Goal: Information Seeking & Learning: Learn about a topic

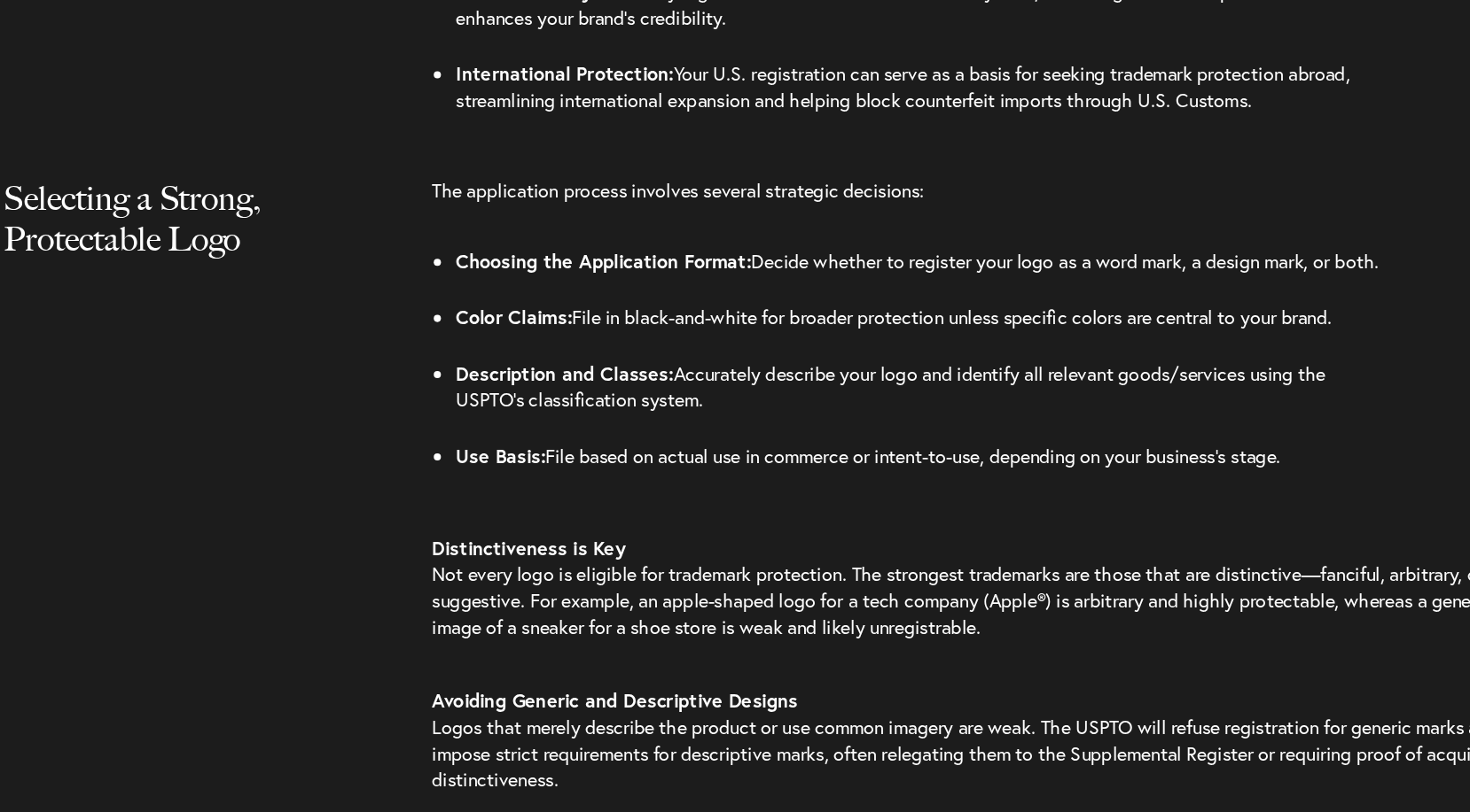
select select "US"
select select "Austin"
select select "Business and Civil Litigation"
select select "US"
select select "Austin"
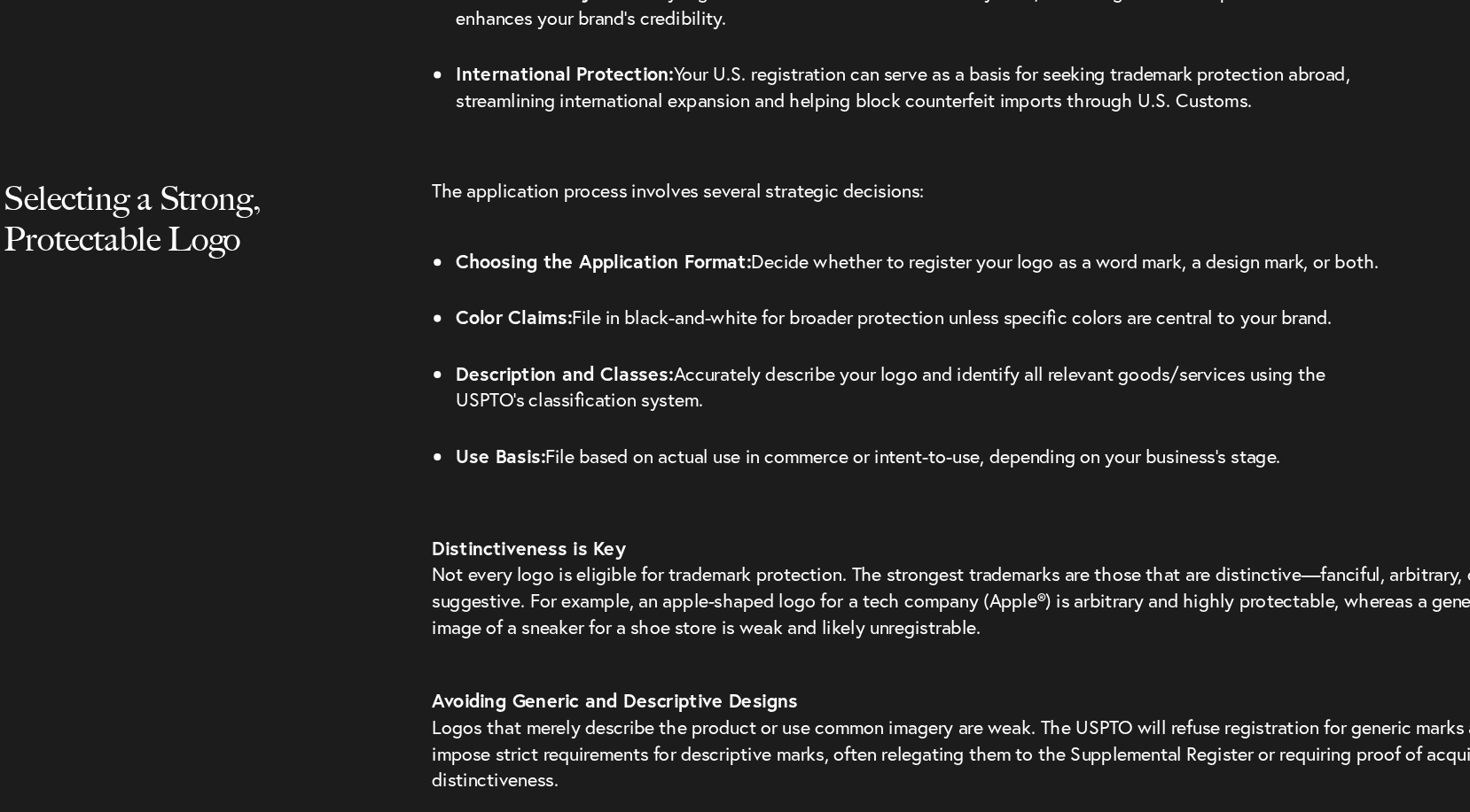
select select "Business and Civil Litigation"
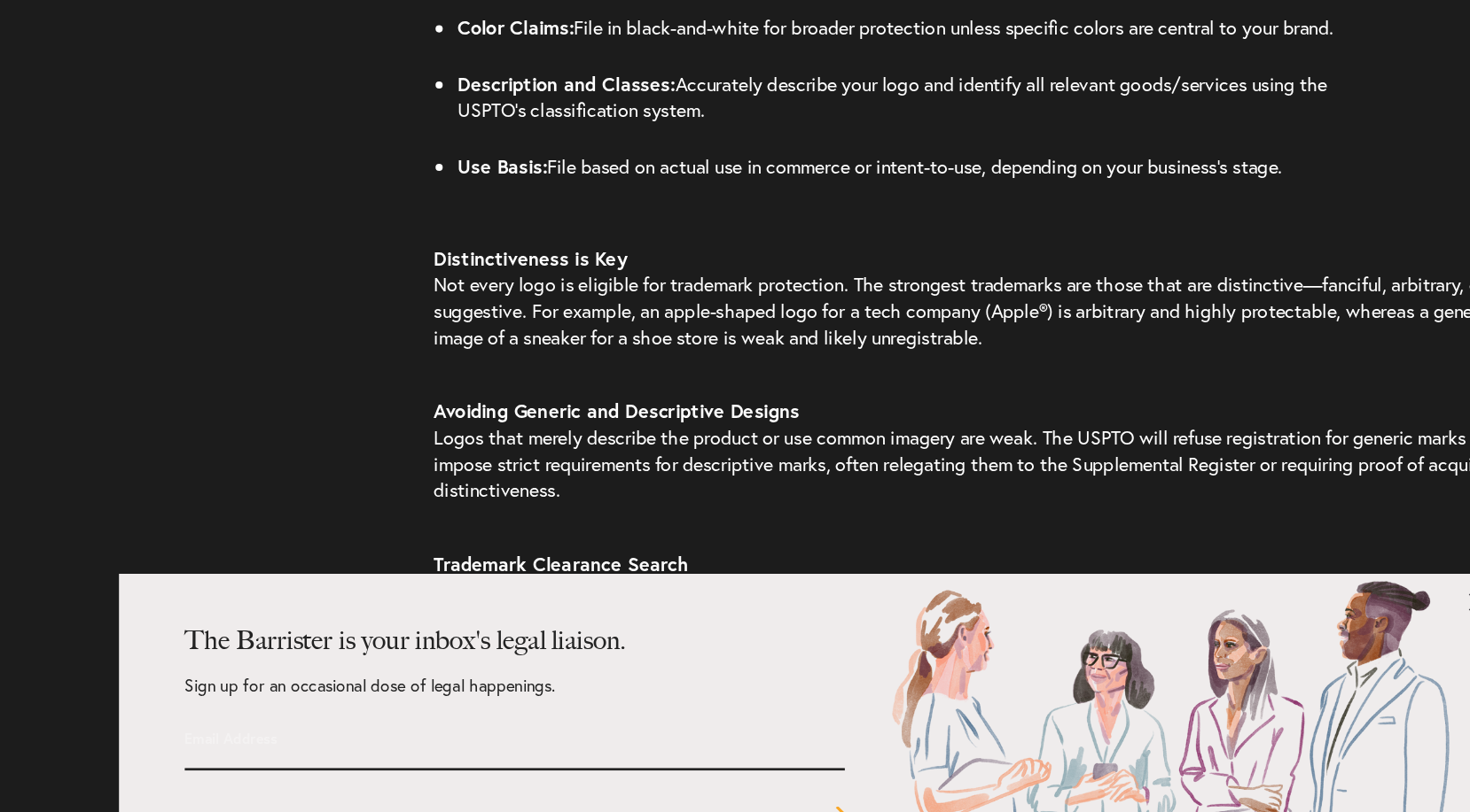
scroll to position [2400, 0]
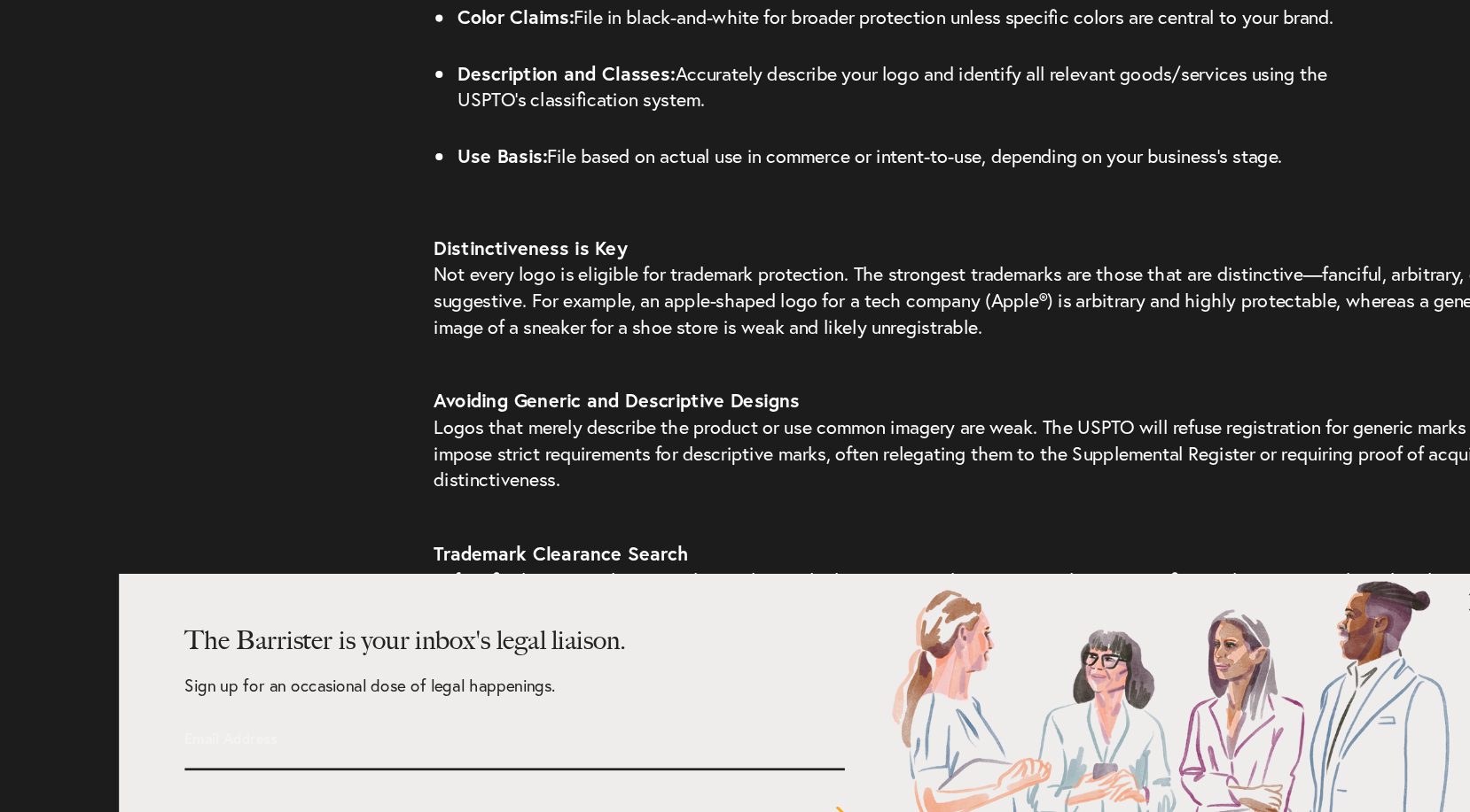
click at [956, 615] on p "Trademark Clearance Search Before finalizing your logo, conduct a thorough clea…" at bounding box center [850, 649] width 793 height 113
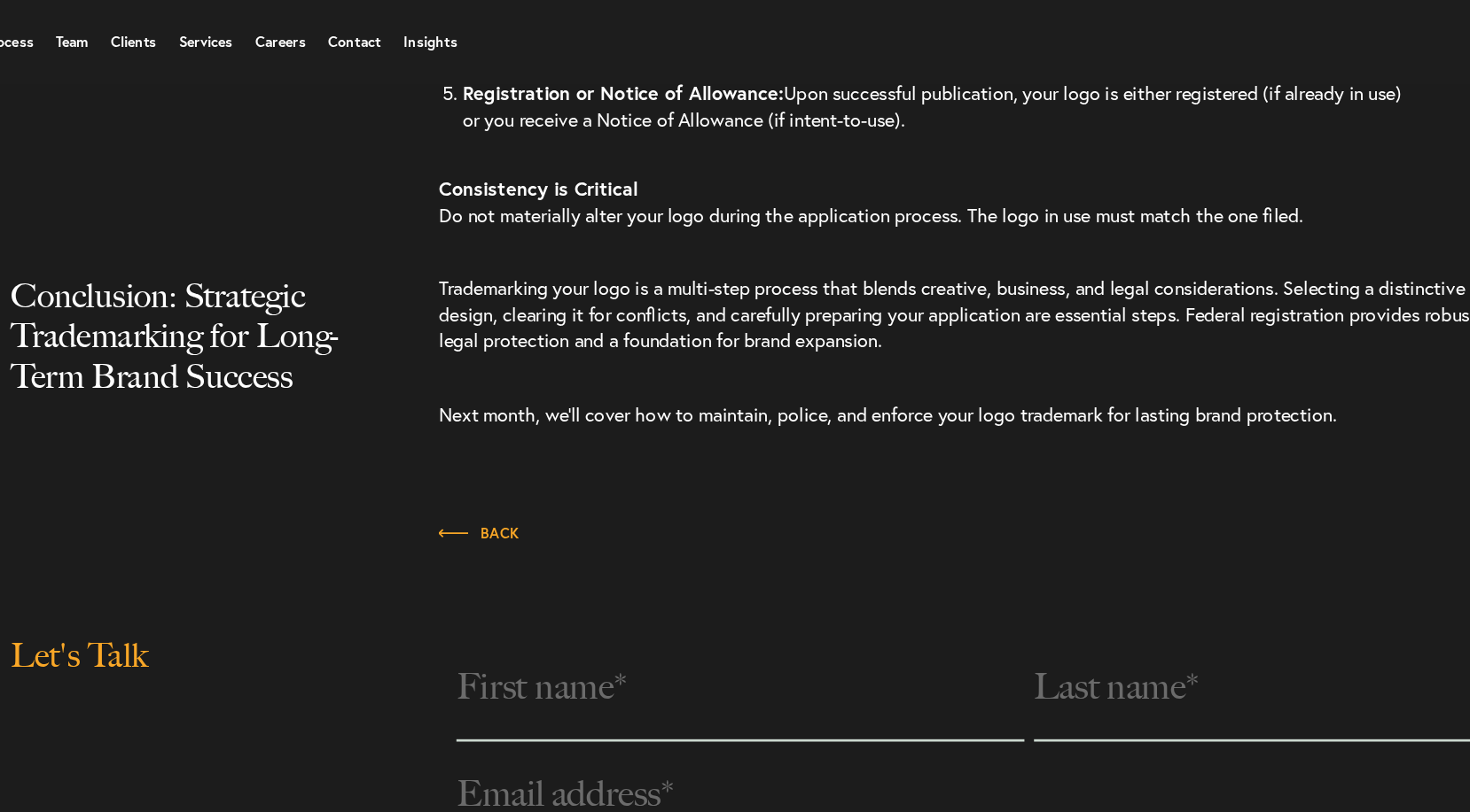
scroll to position [4053, 0]
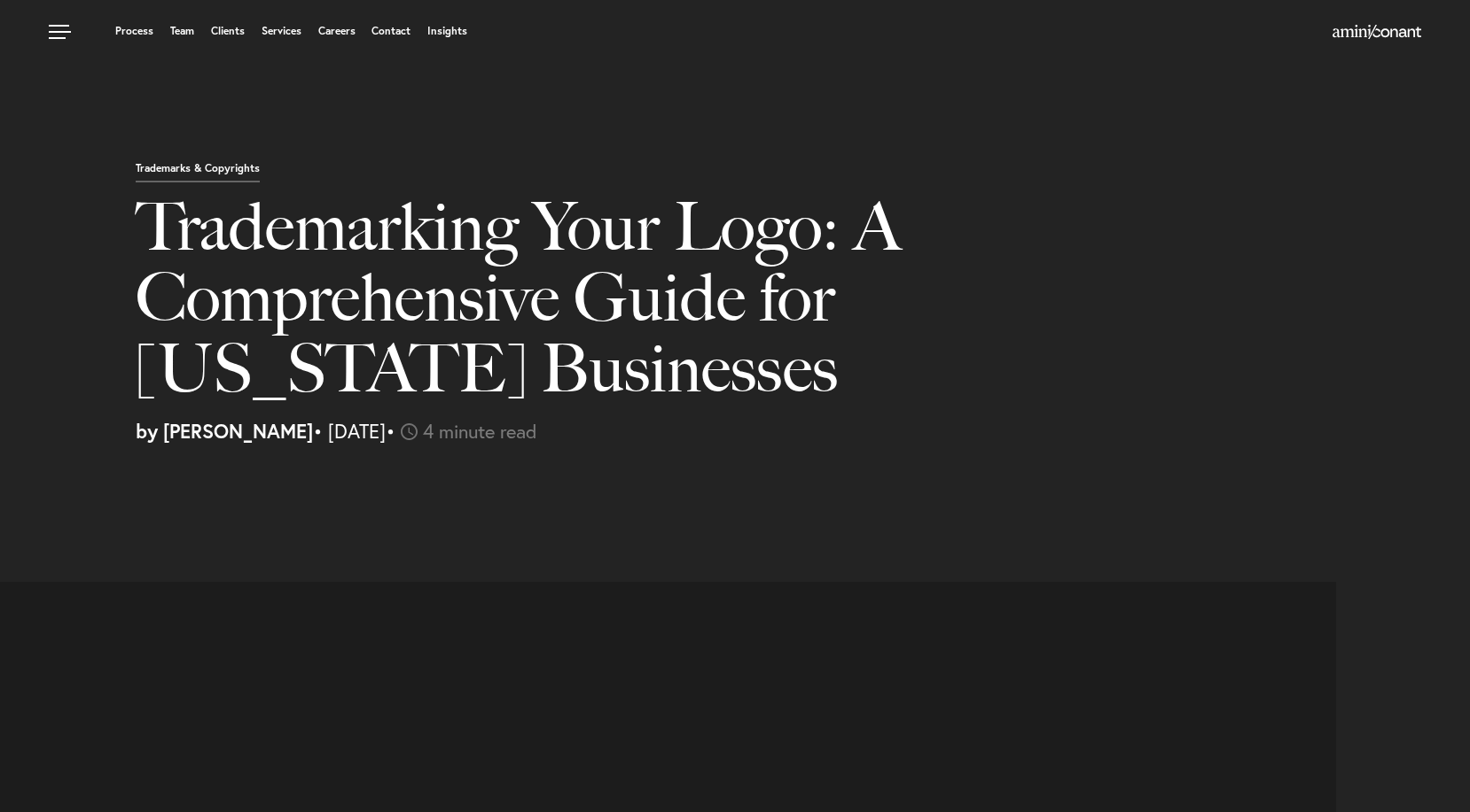
select select "US"
select select "Austin"
select select "Business and Civil Litigation"
